Goal: Check status: Check status

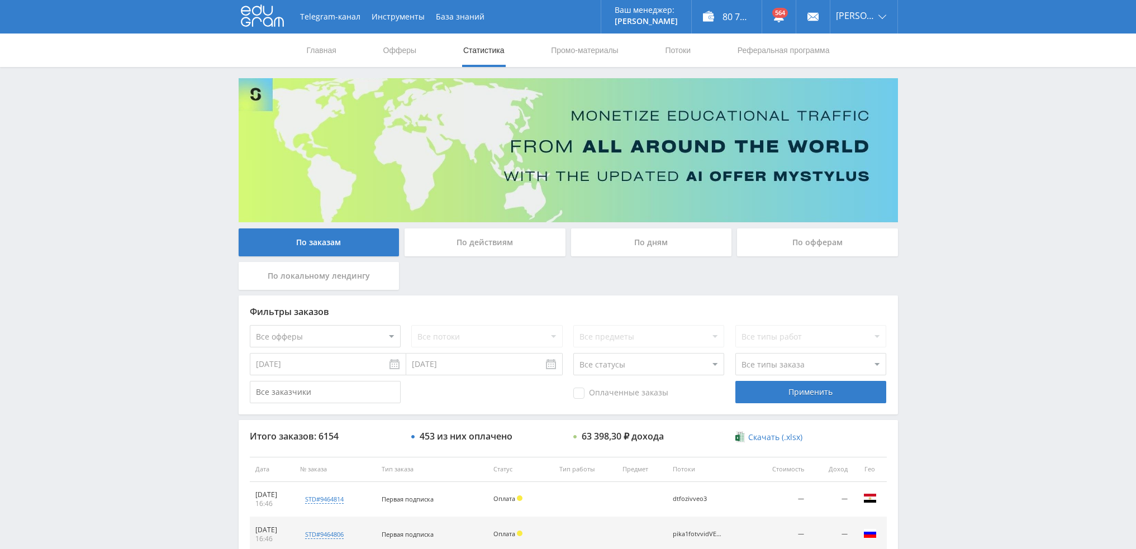
scroll to position [387, 0]
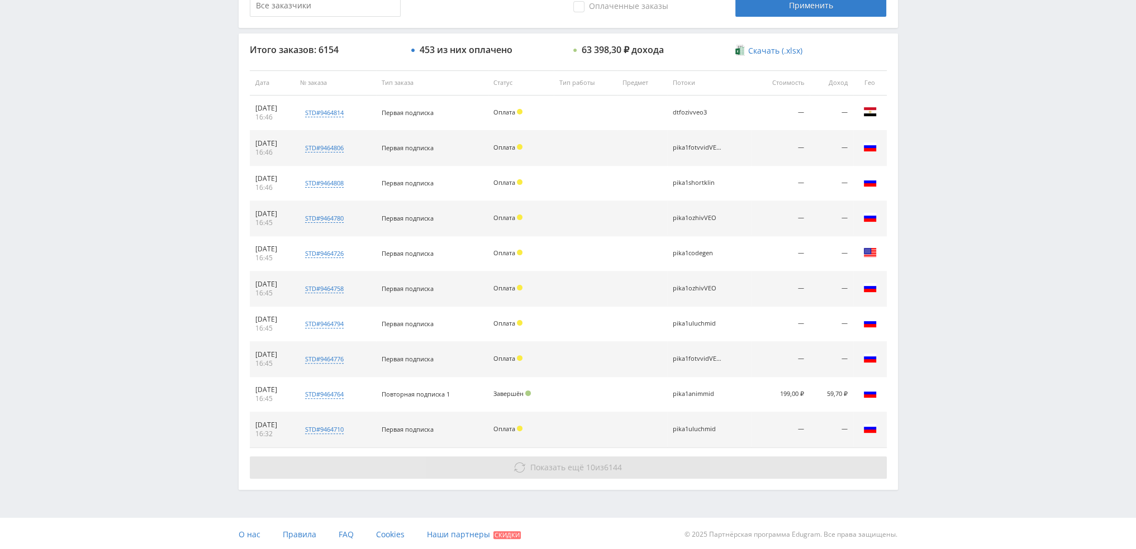
click at [555, 467] on span "Показать ещё" at bounding box center [557, 467] width 54 height 11
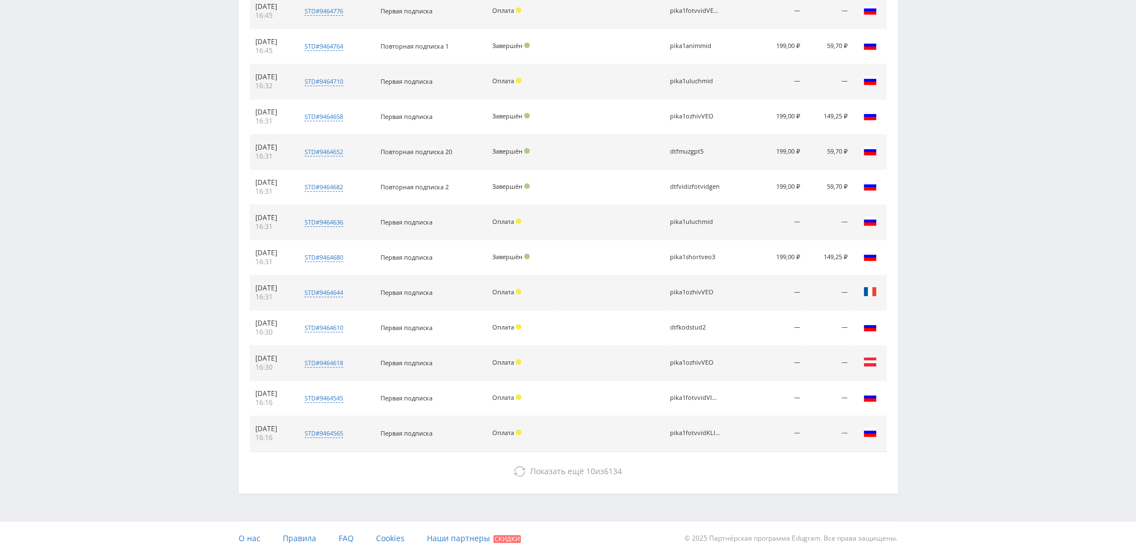
scroll to position [738, 0]
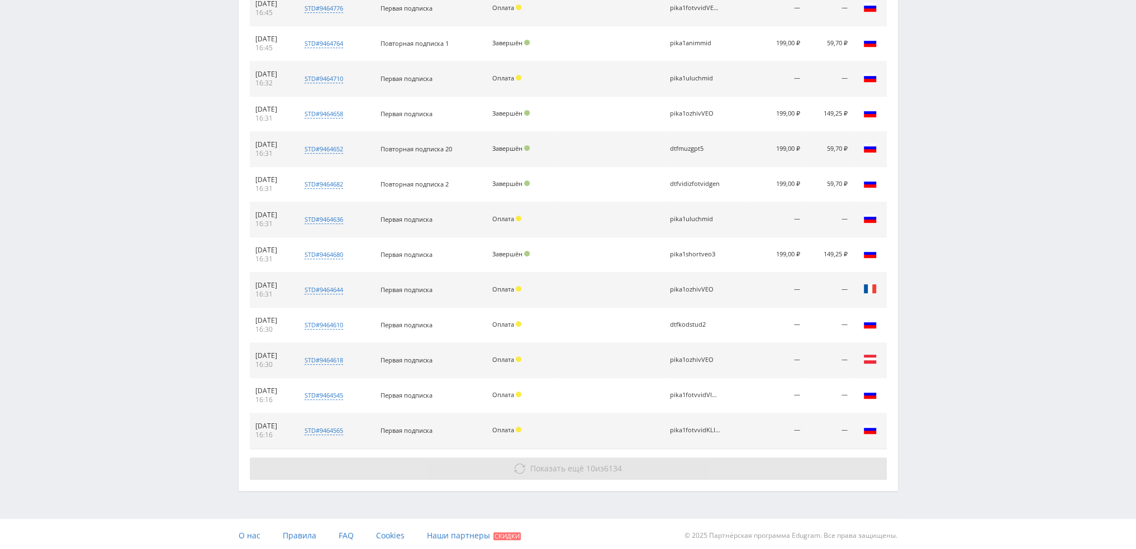
click at [550, 464] on span "Показать ещё" at bounding box center [557, 468] width 54 height 11
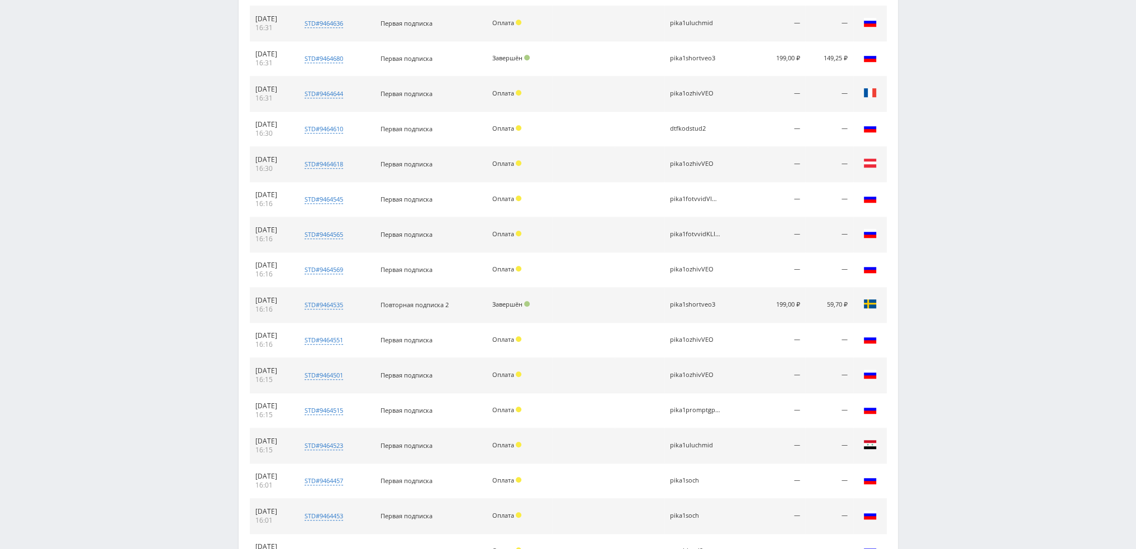
scroll to position [1054, 0]
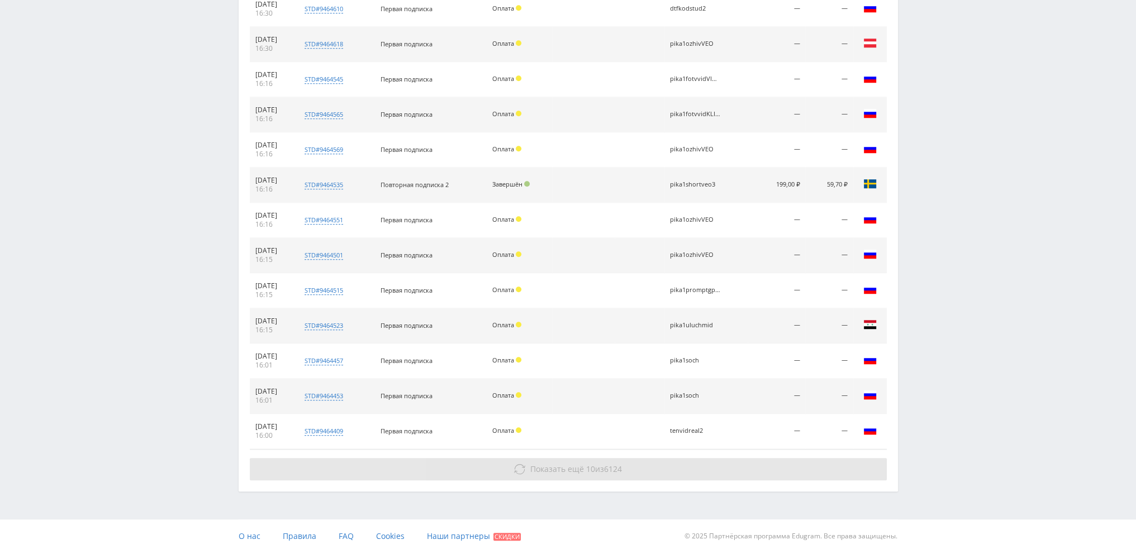
click at [550, 473] on button "Показать ещё 10 из 6124" at bounding box center [568, 469] width 637 height 22
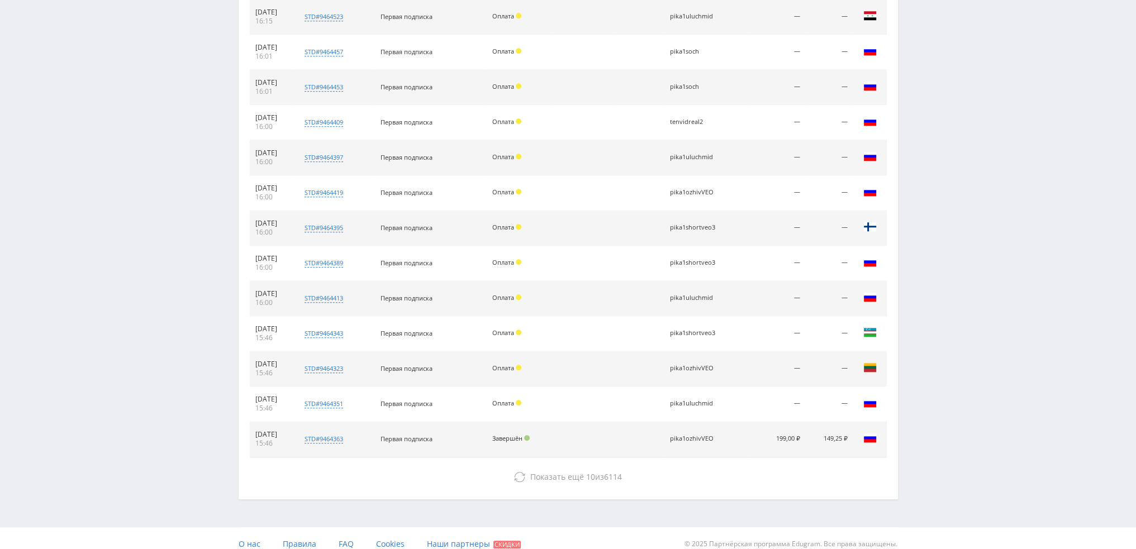
scroll to position [1370, 0]
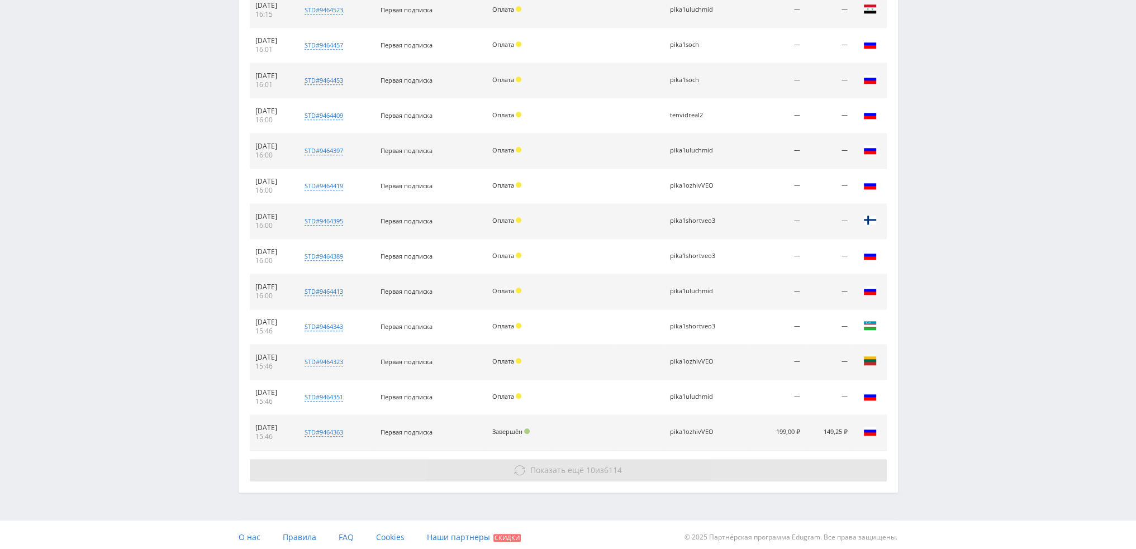
click at [552, 471] on span "Показать ещё" at bounding box center [557, 470] width 54 height 11
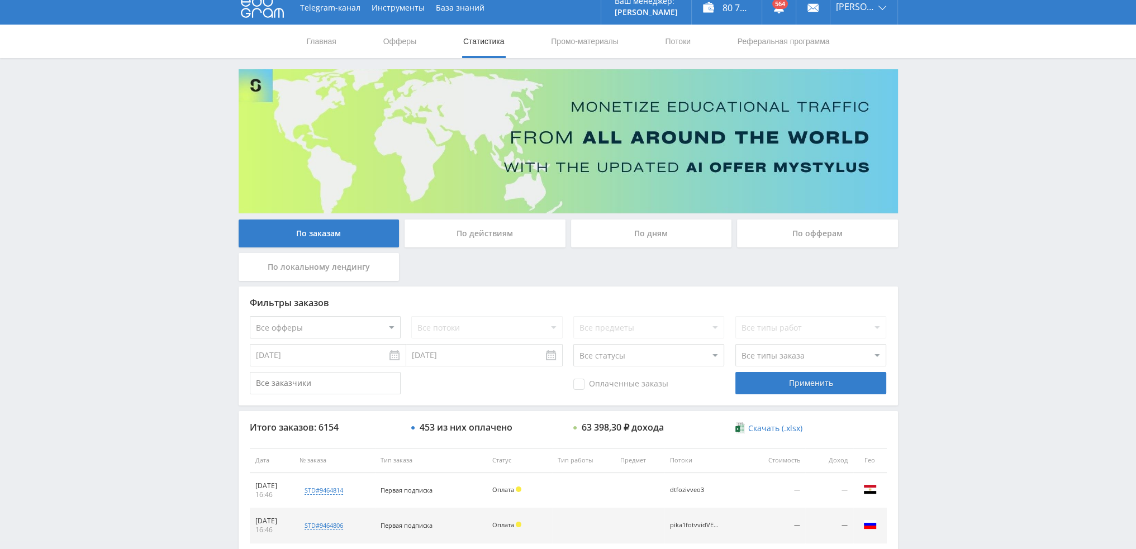
scroll to position [0, 0]
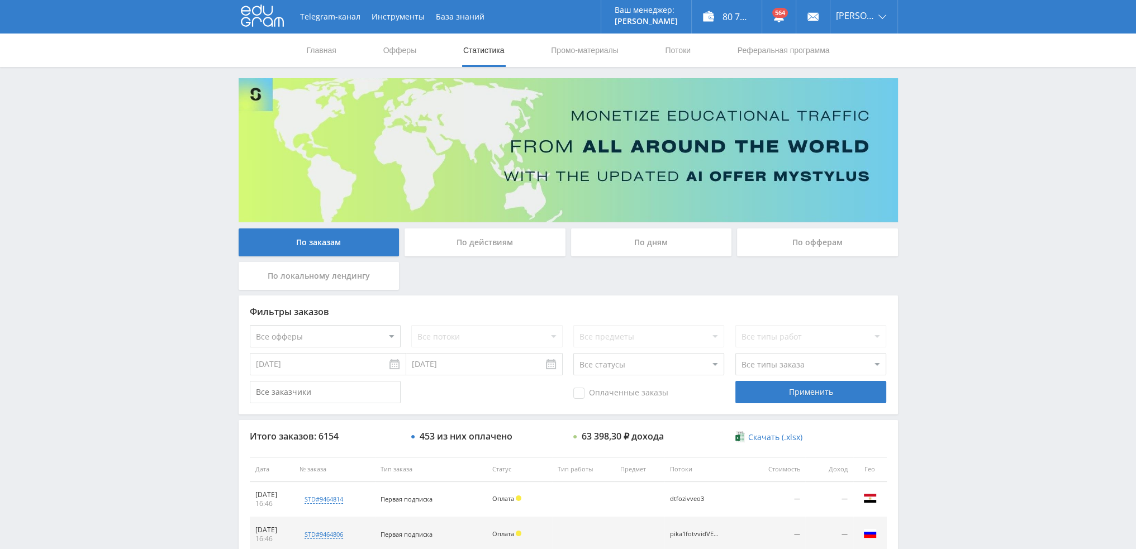
click at [637, 245] on div "По дням" at bounding box center [651, 243] width 161 height 28
click at [0, 0] on input "По дням" at bounding box center [0, 0] width 0 height 0
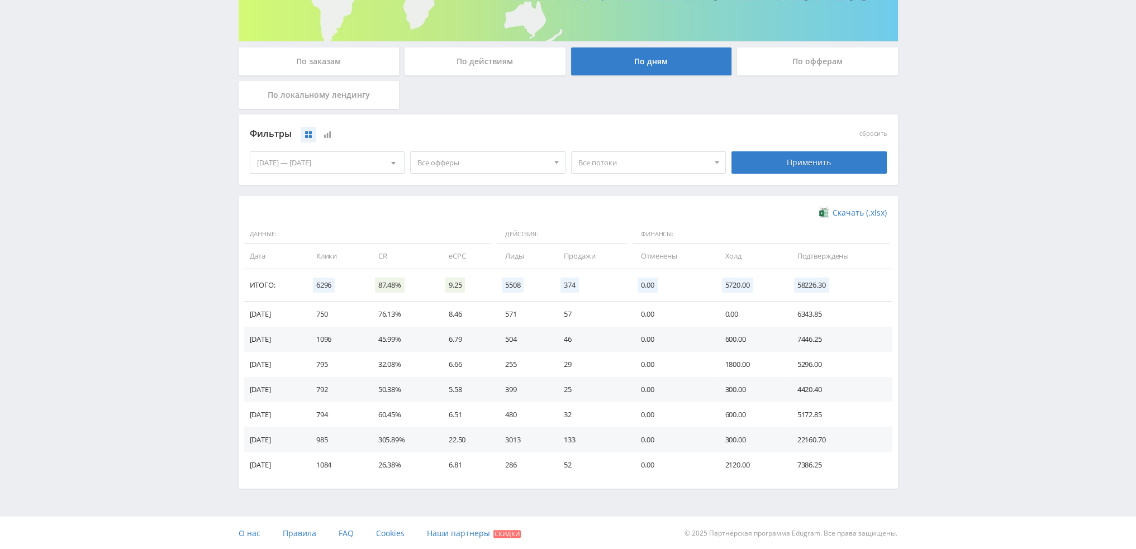
scroll to position [181, 0]
drag, startPoint x: 490, startPoint y: 162, endPoint x: 431, endPoint y: 198, distance: 68.5
click at [489, 162] on span "Все офферы" at bounding box center [482, 162] width 131 height 21
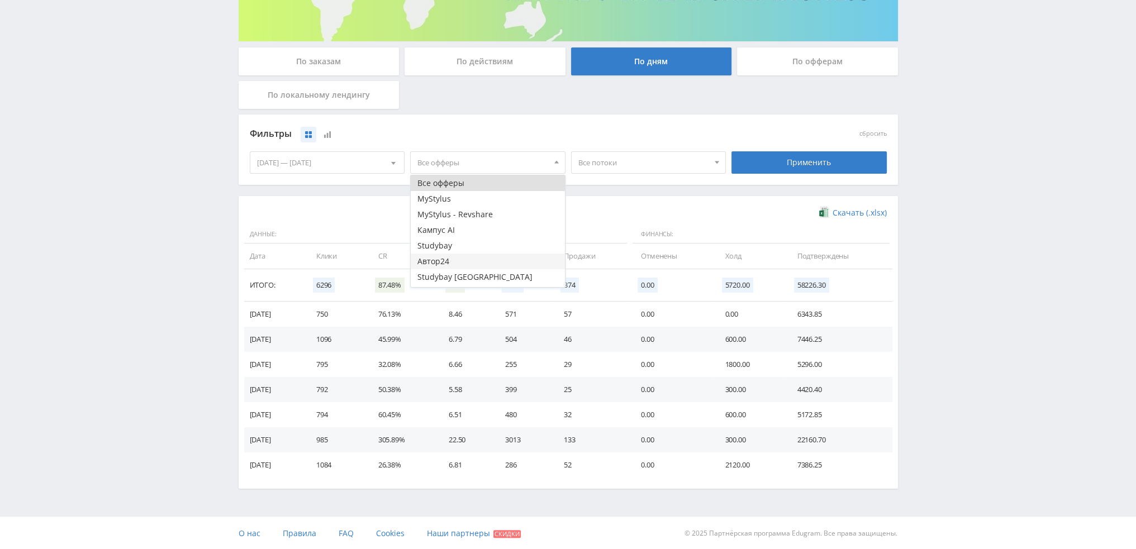
click at [443, 257] on button "Автор24" at bounding box center [488, 262] width 154 height 16
click at [794, 155] on div "Применить" at bounding box center [809, 162] width 155 height 22
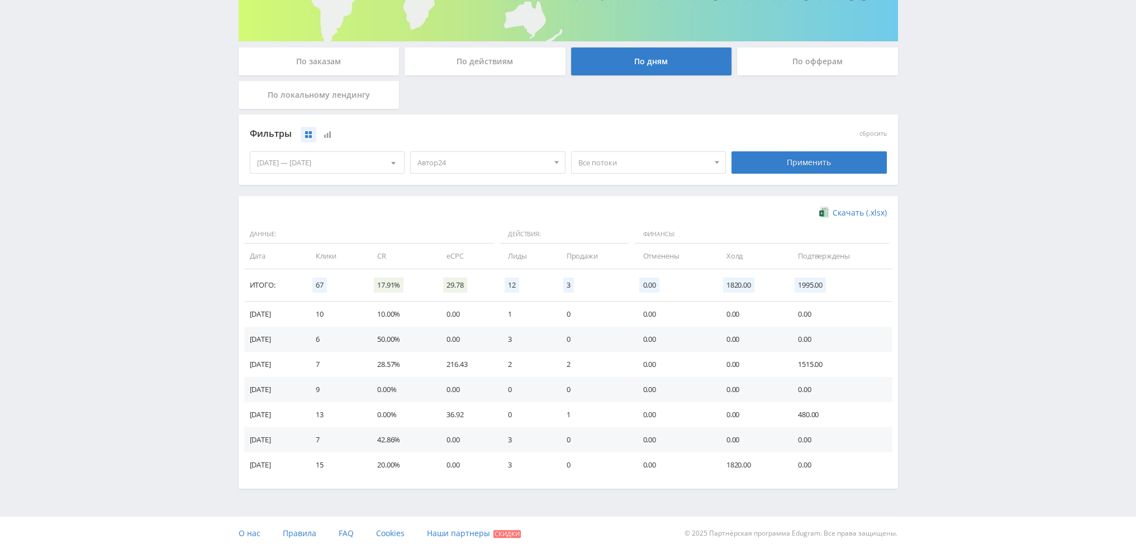
click at [497, 163] on span "Автор24" at bounding box center [482, 162] width 131 height 21
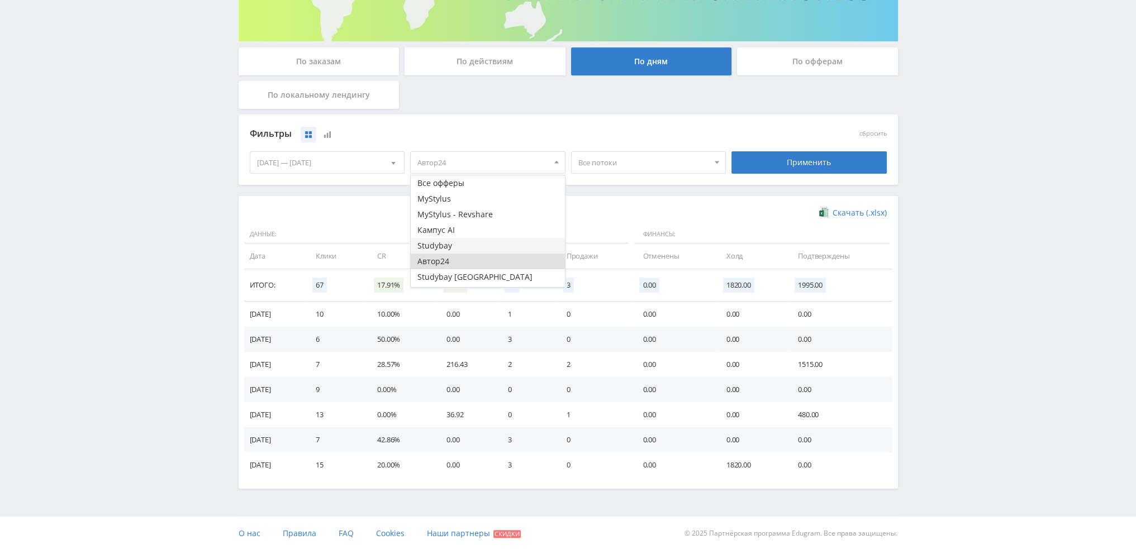
drag, startPoint x: 447, startPoint y: 230, endPoint x: 452, endPoint y: 238, distance: 9.0
click at [448, 230] on button "Кампус AI" at bounding box center [488, 230] width 154 height 16
click at [454, 263] on button "Автор24" at bounding box center [488, 262] width 154 height 16
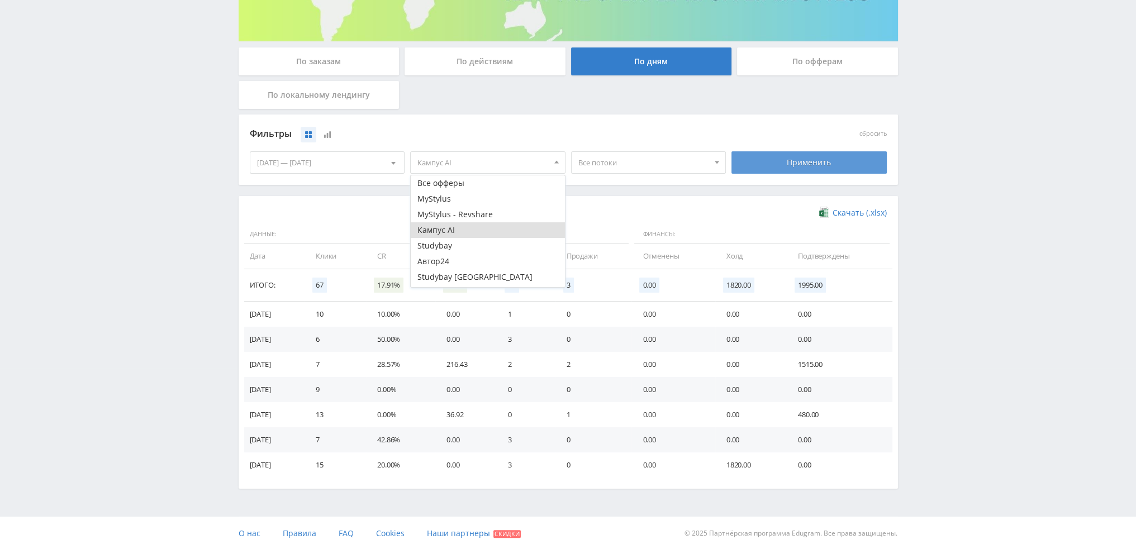
click at [809, 165] on div "Применить" at bounding box center [809, 162] width 155 height 22
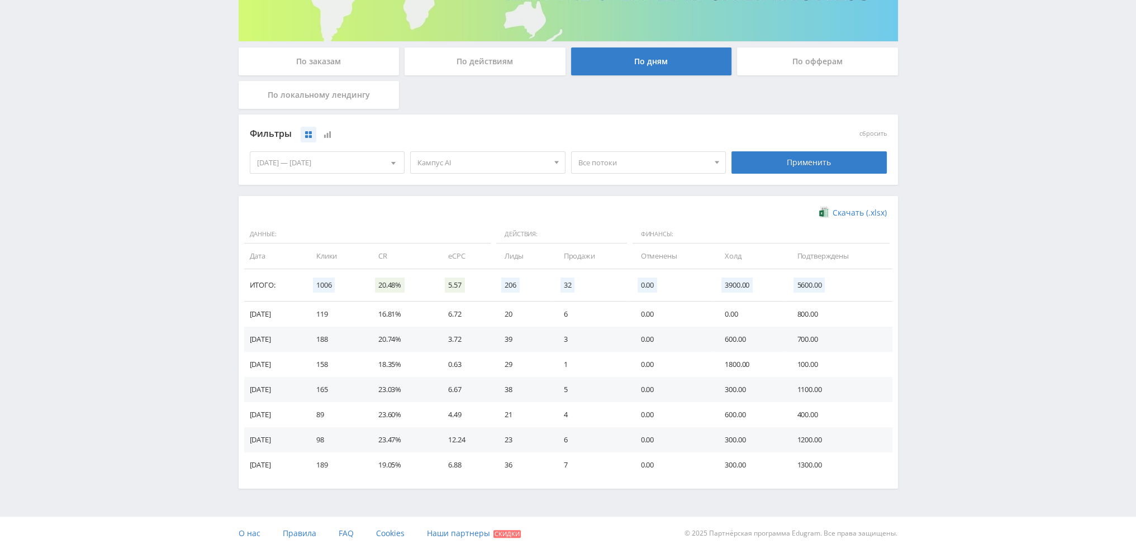
click at [485, 167] on span "Кампус AI" at bounding box center [482, 162] width 131 height 21
click at [441, 230] on button "Кампус AI" at bounding box center [488, 230] width 154 height 16
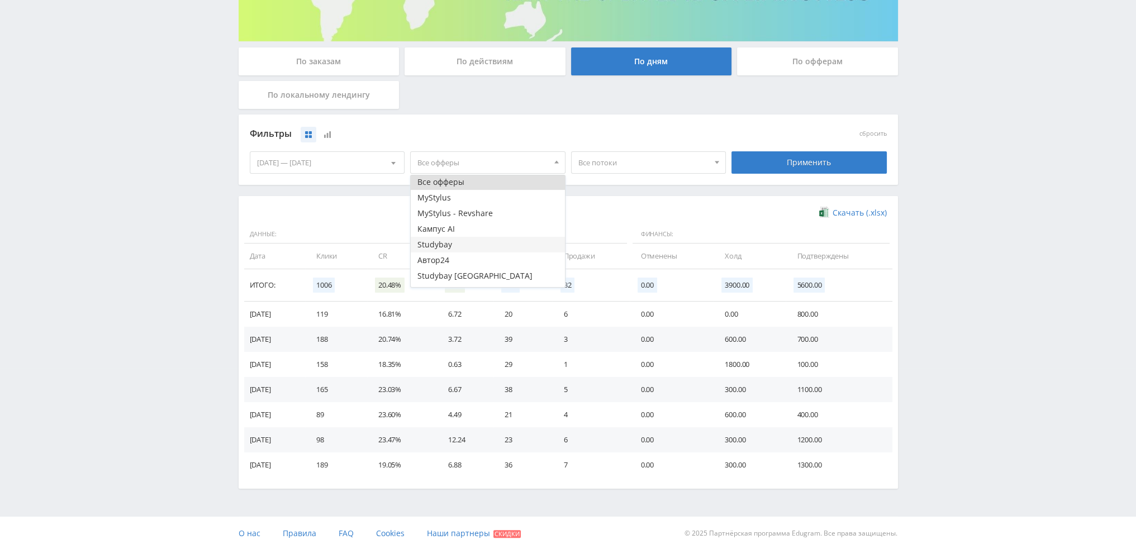
scroll to position [0, 0]
click at [464, 217] on button "MyStylus - Revshare" at bounding box center [488, 215] width 154 height 16
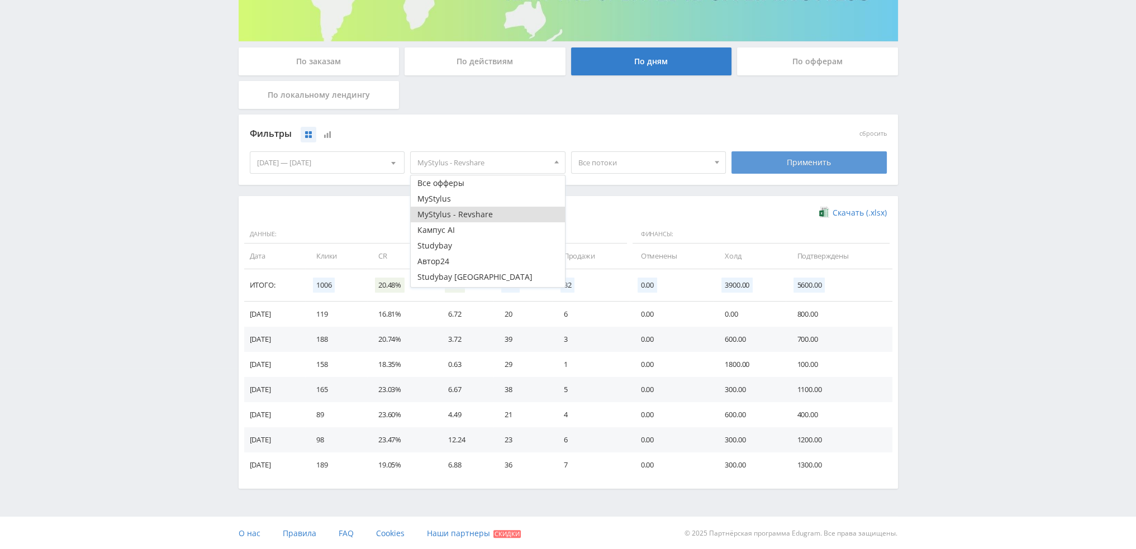
click at [773, 165] on div "Применить" at bounding box center [809, 162] width 155 height 22
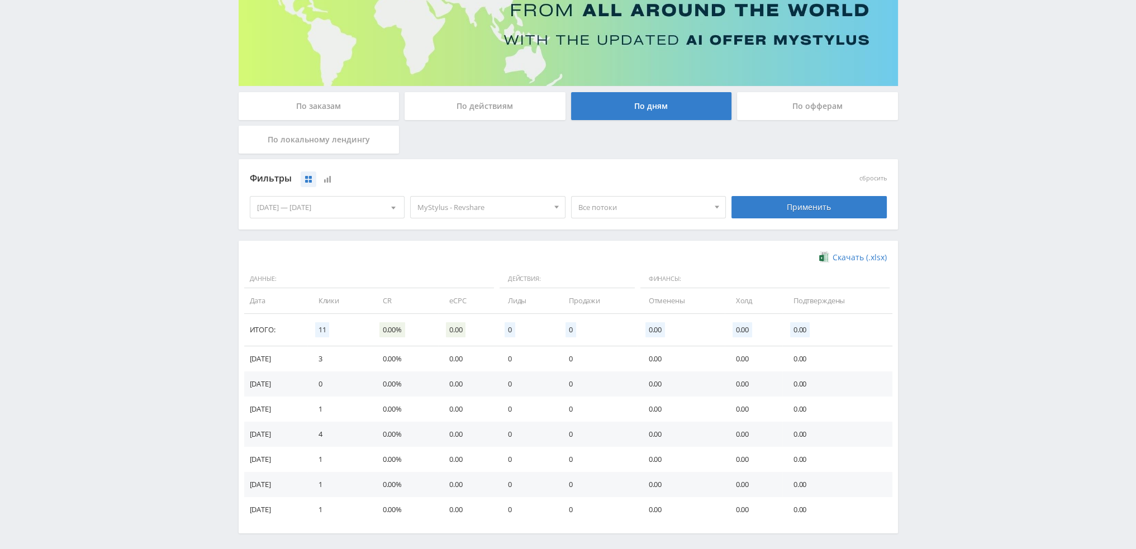
scroll to position [181, 0]
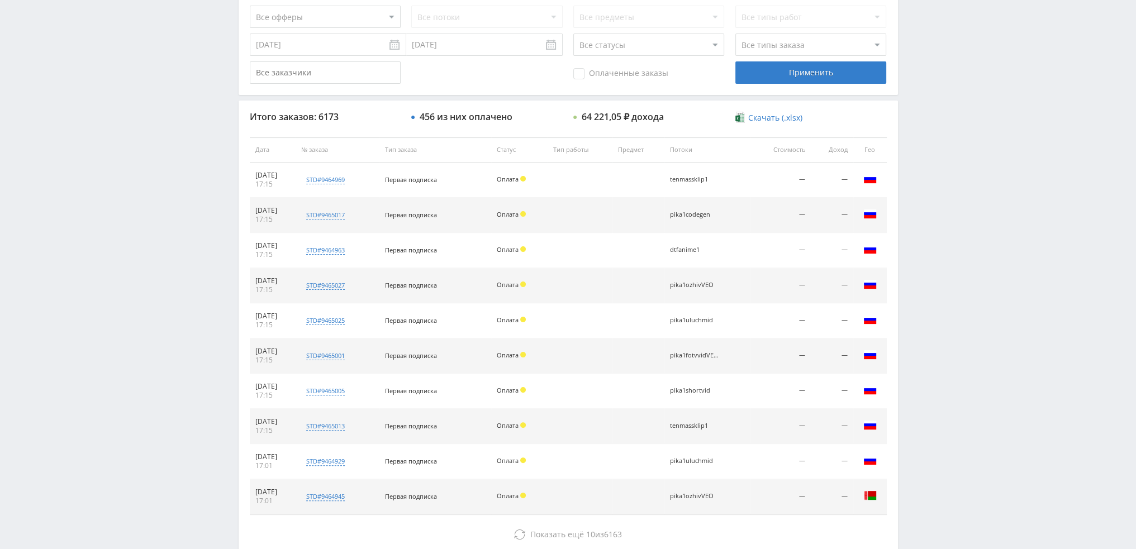
scroll to position [387, 0]
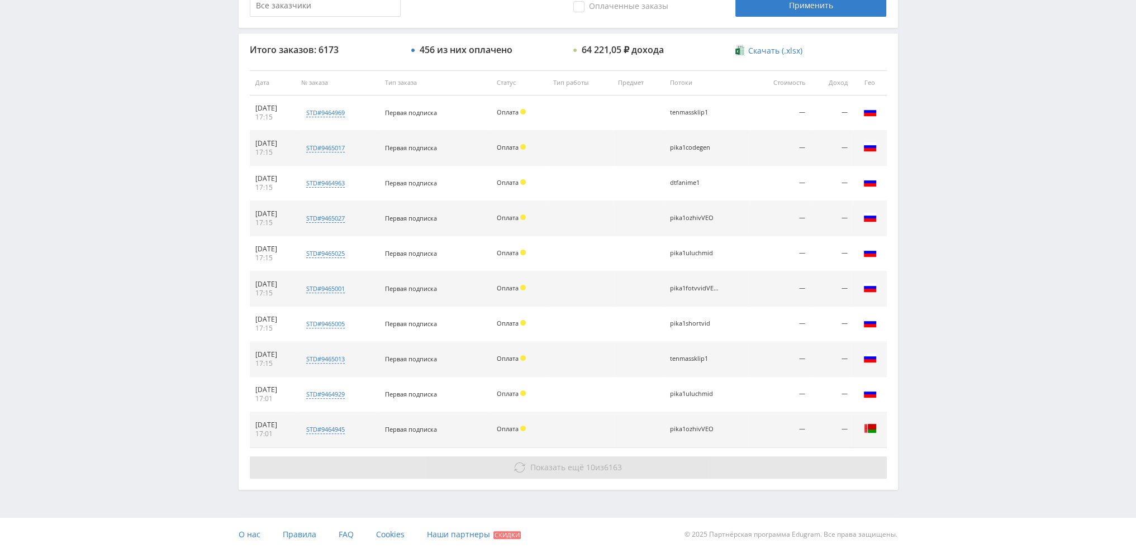
click at [510, 467] on button "Показать ещё 10 из 6163" at bounding box center [568, 468] width 637 height 22
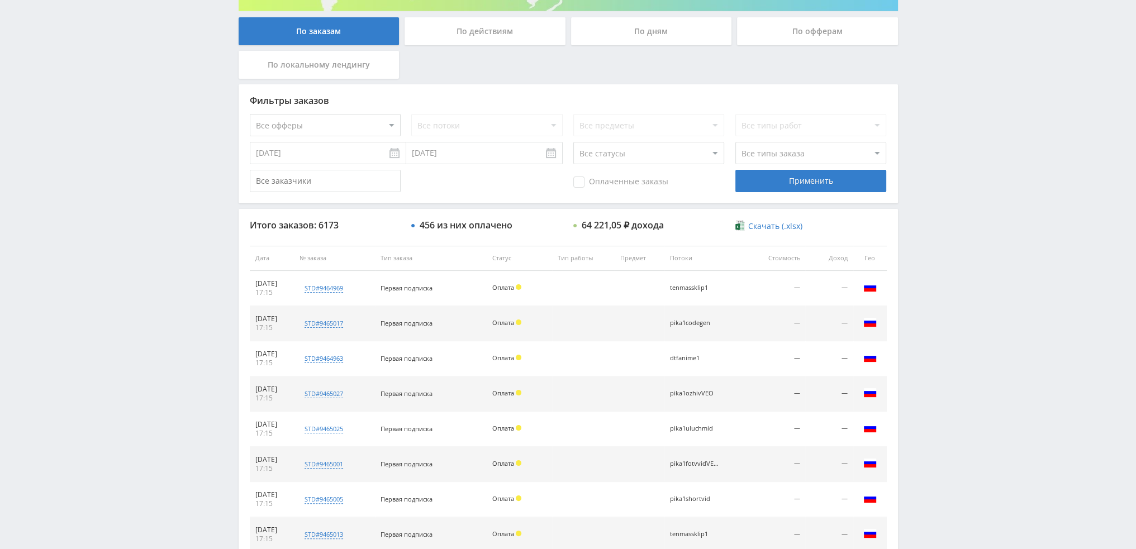
scroll to position [163, 0]
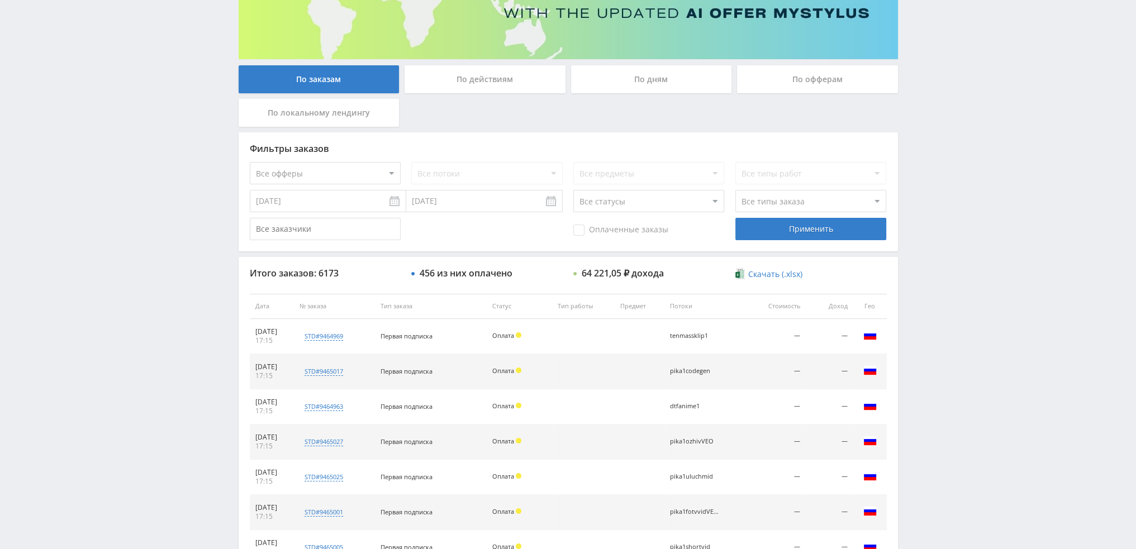
click at [618, 80] on div "По дням" at bounding box center [651, 79] width 161 height 28
click at [0, 0] on input "По дням" at bounding box center [0, 0] width 0 height 0
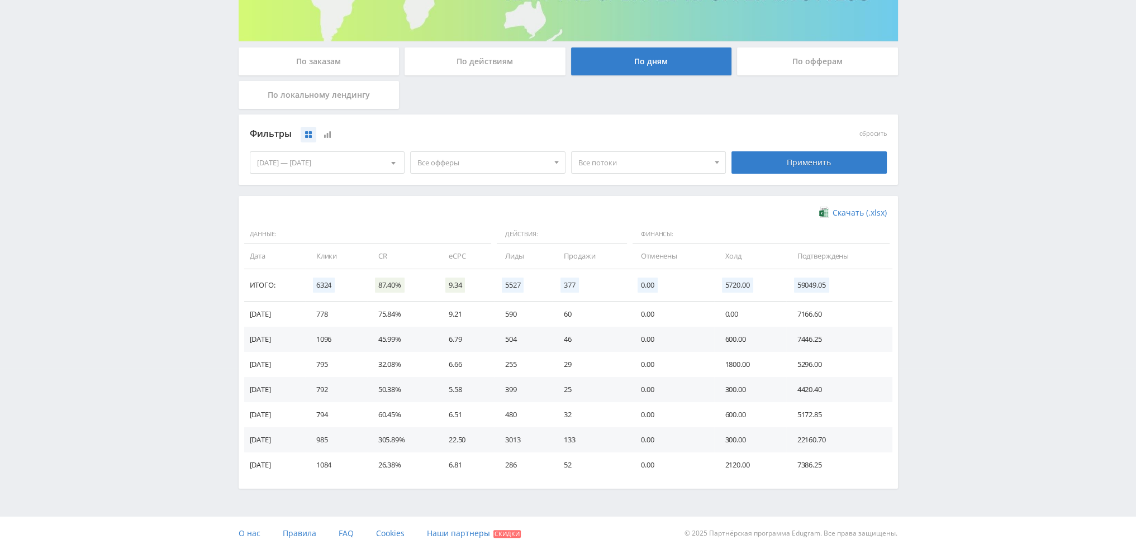
scroll to position [181, 0]
